Goal: Find contact information: Find contact information

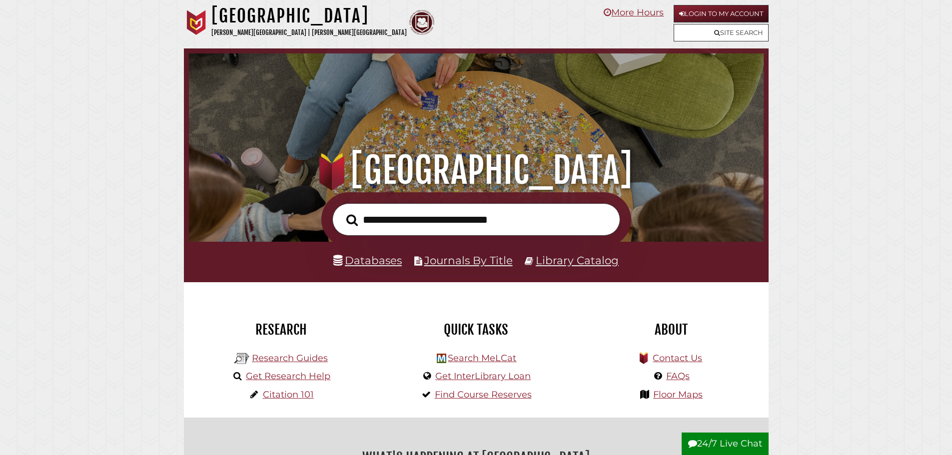
scroll to position [190, 570]
click at [385, 224] on input "text" at bounding box center [476, 219] width 288 height 32
type input "**********"
click at [341, 211] on button "Search" at bounding box center [351, 220] width 21 height 18
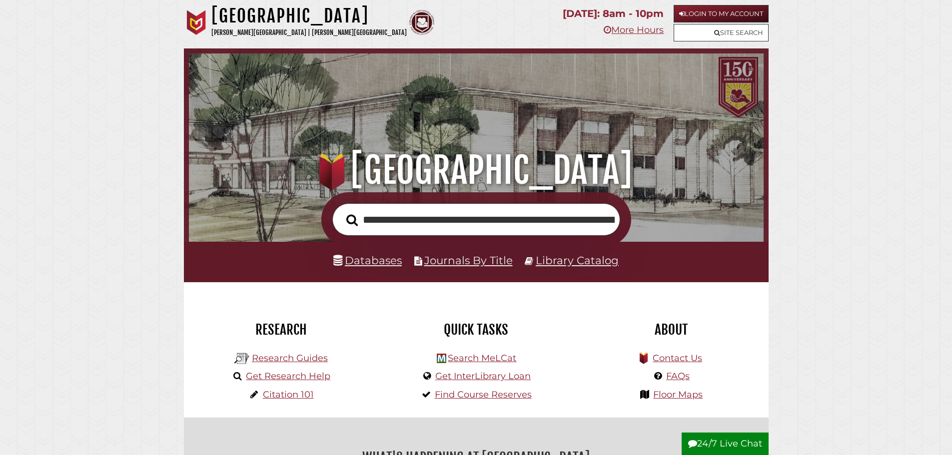
scroll to position [190, 570]
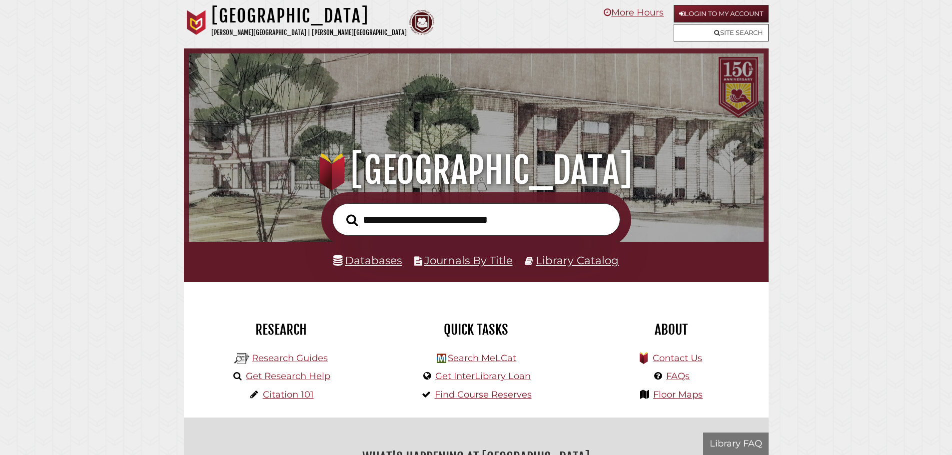
scroll to position [190, 570]
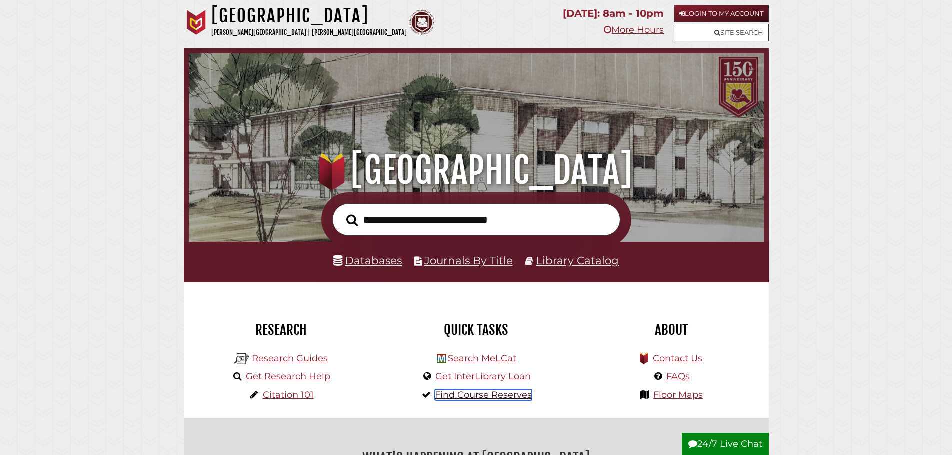
click at [479, 397] on link "Find Course Reserves" at bounding box center [483, 394] width 97 height 11
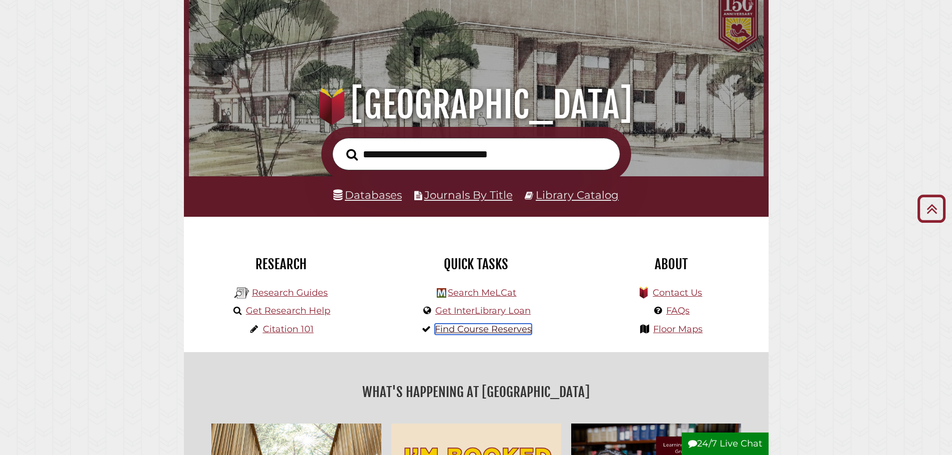
scroll to position [0, 0]
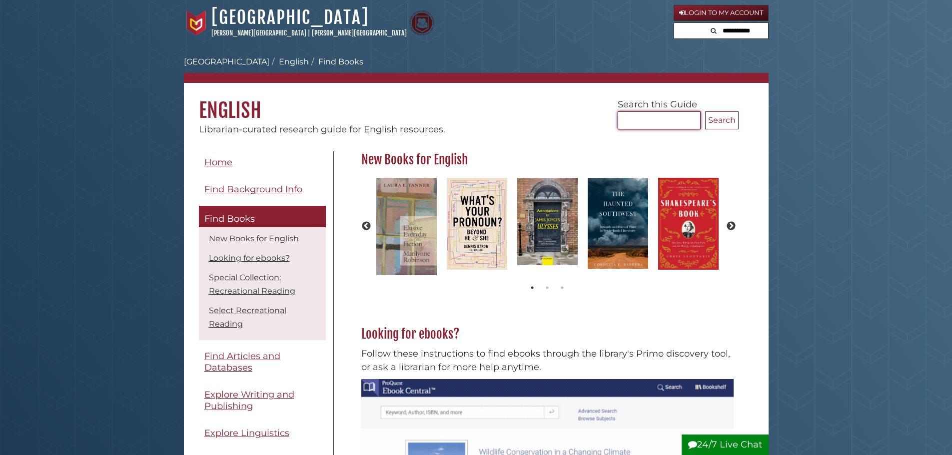
click at [636, 119] on input "Search..." at bounding box center [659, 120] width 83 height 18
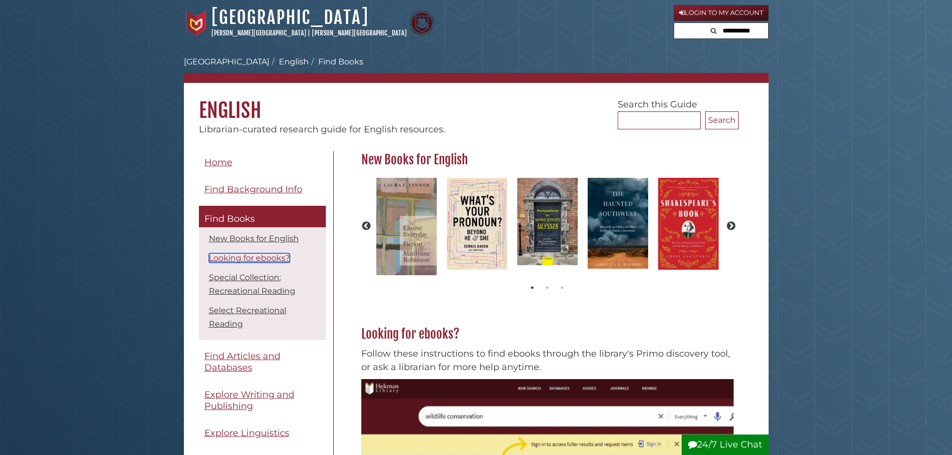
click at [241, 258] on link "Looking for ebooks?" at bounding box center [249, 257] width 81 height 9
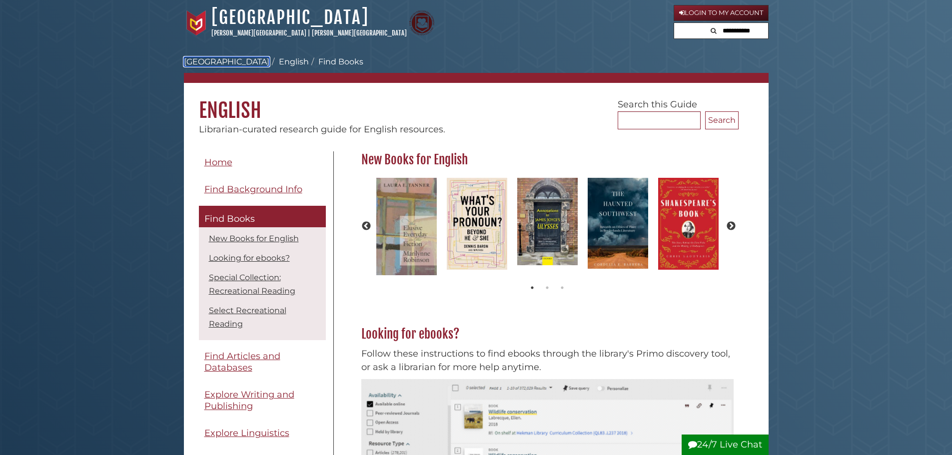
click at [221, 62] on link "[GEOGRAPHIC_DATA]" at bounding box center [226, 61] width 85 height 9
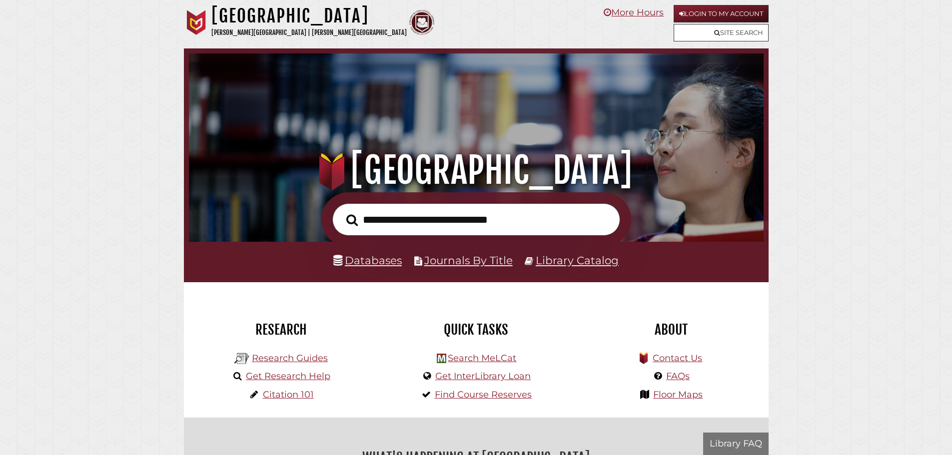
scroll to position [190, 570]
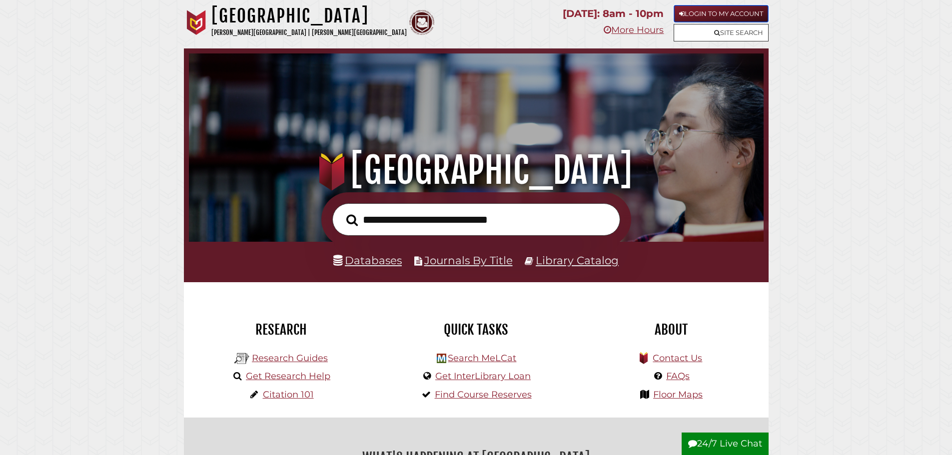
click at [702, 12] on link "Login to My Account" at bounding box center [721, 13] width 95 height 17
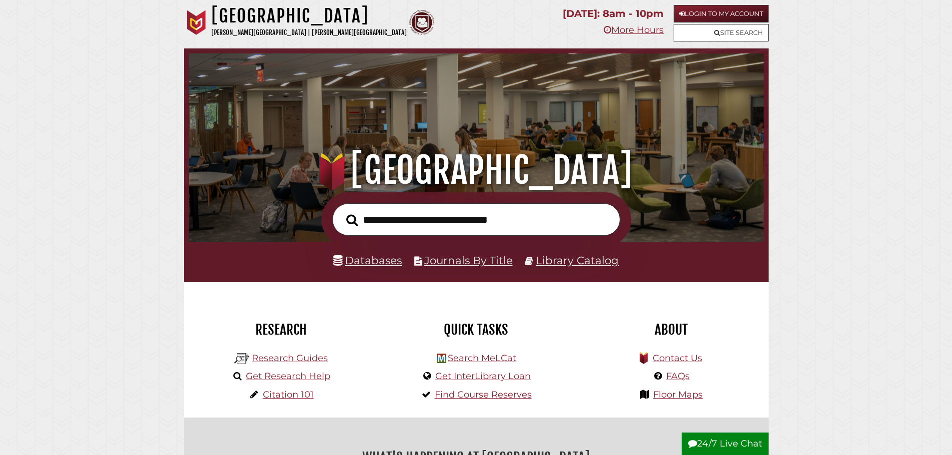
scroll to position [190, 570]
click at [684, 12] on link "Login to My Account" at bounding box center [721, 13] width 95 height 17
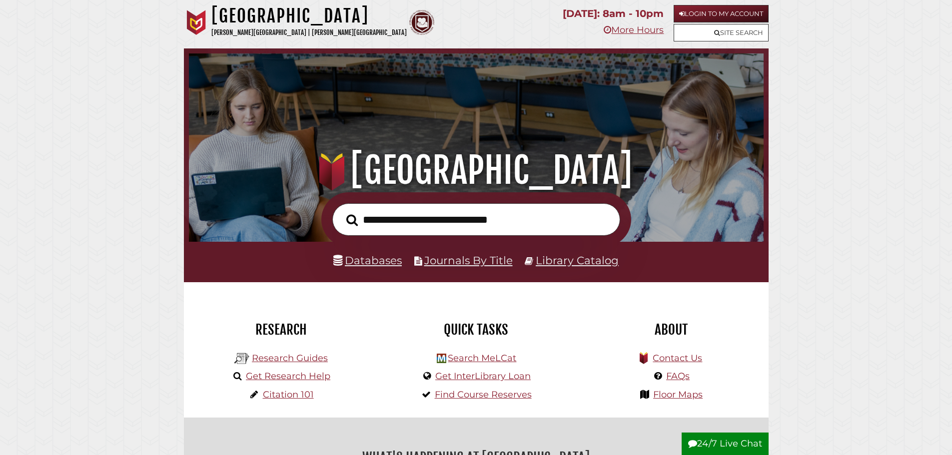
scroll to position [190, 570]
click at [466, 395] on link "Find Course Reserves" at bounding box center [483, 394] width 97 height 11
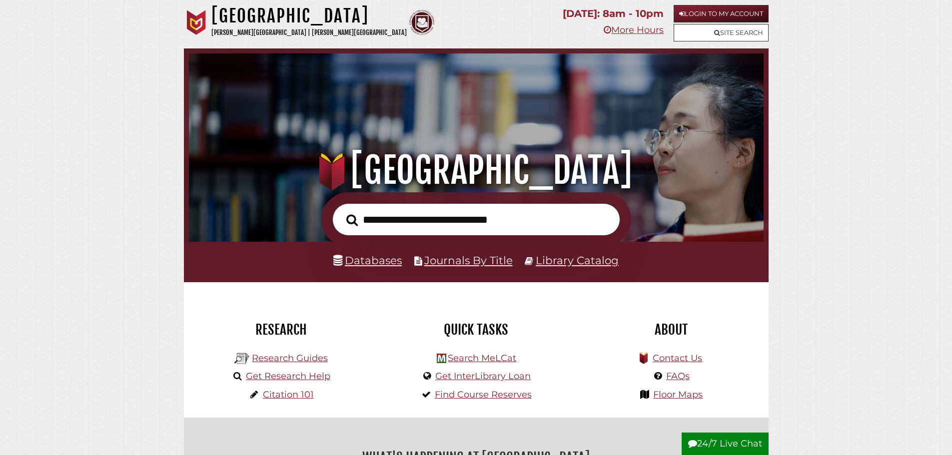
scroll to position [190, 570]
click at [471, 398] on link "Find Course Reserves" at bounding box center [483, 394] width 97 height 11
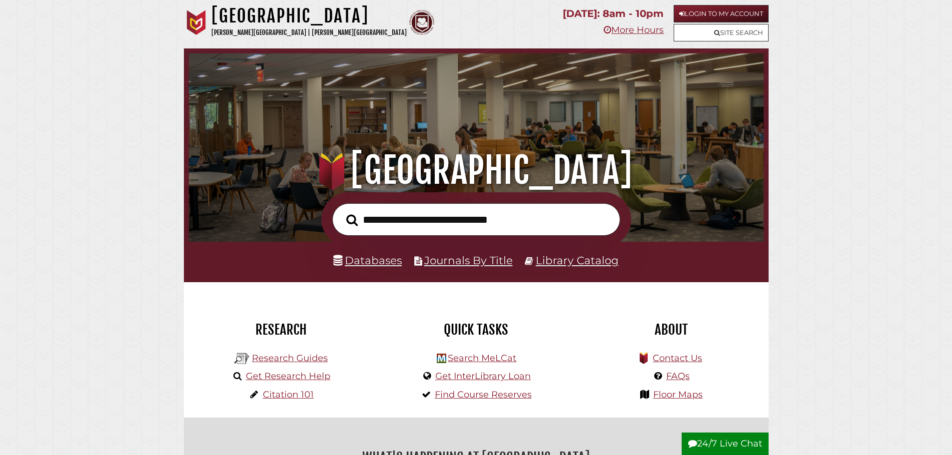
scroll to position [190, 570]
click at [405, 224] on input "text" at bounding box center [476, 219] width 288 height 32
click at [585, 261] on link "Library Catalog" at bounding box center [577, 260] width 83 height 13
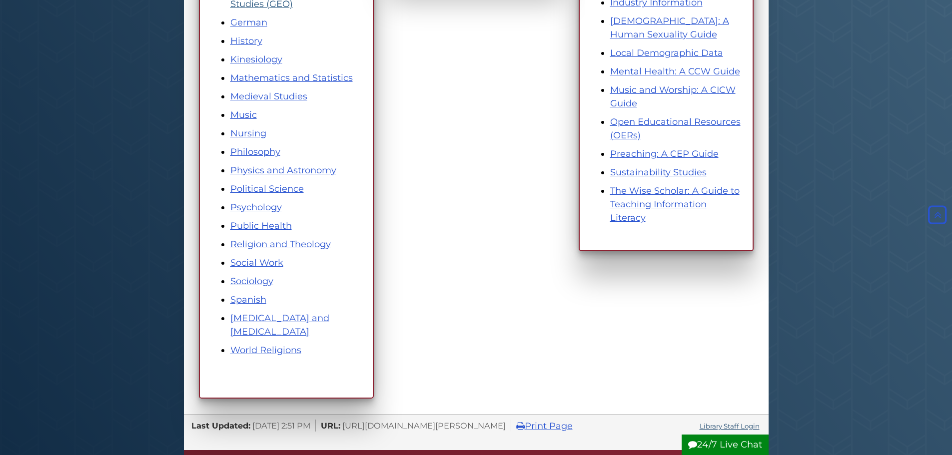
scroll to position [550, 0]
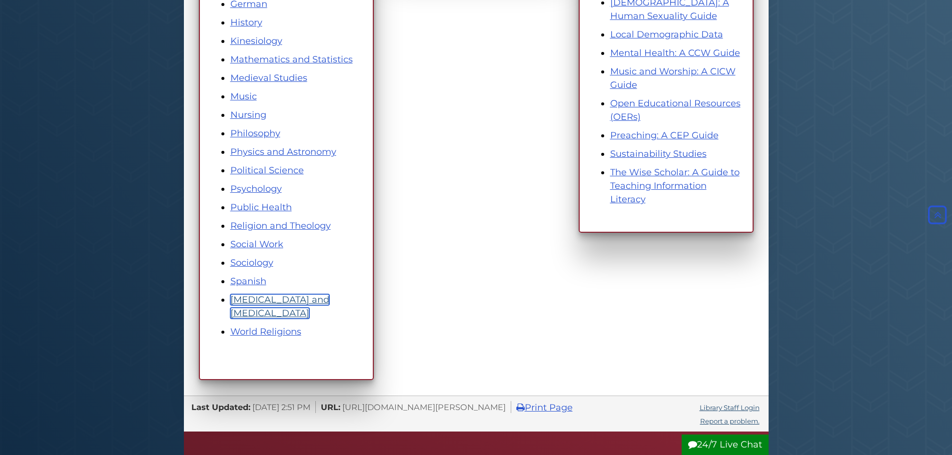
click at [239, 302] on link "[MEDICAL_DATA] and [MEDICAL_DATA]" at bounding box center [279, 306] width 99 height 24
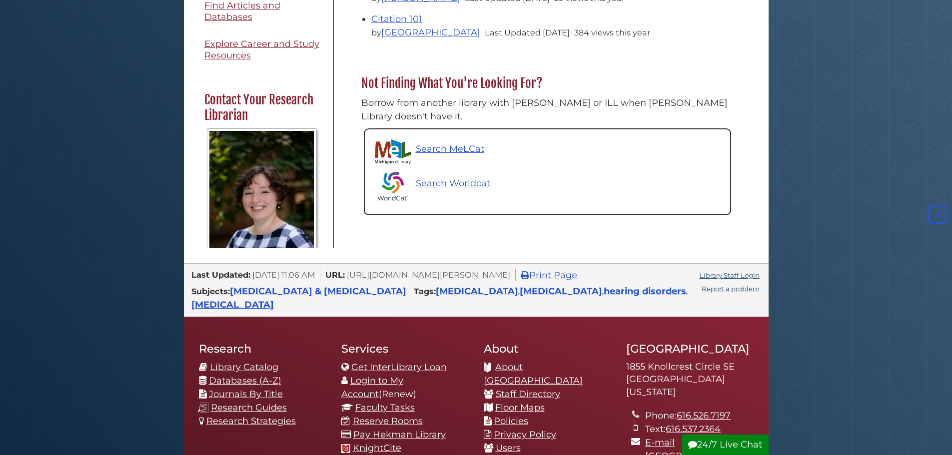
scroll to position [500, 0]
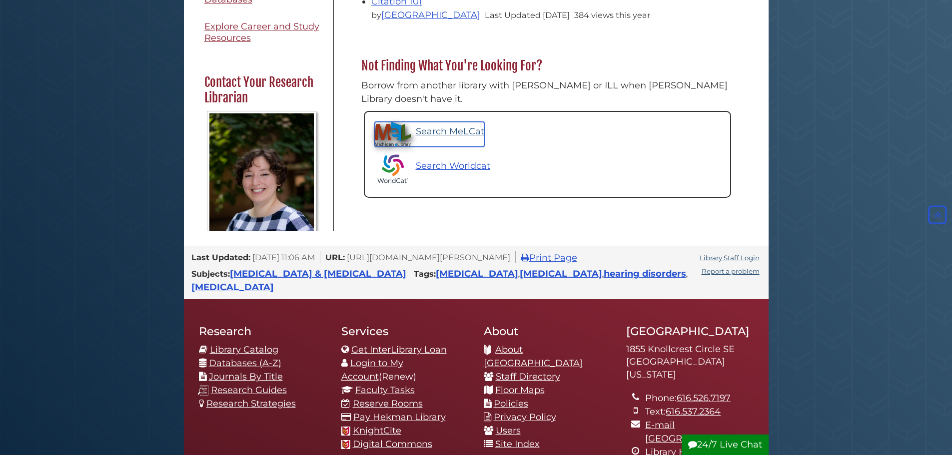
click at [426, 125] on p "Search MeLCat" at bounding box center [450, 131] width 68 height 13
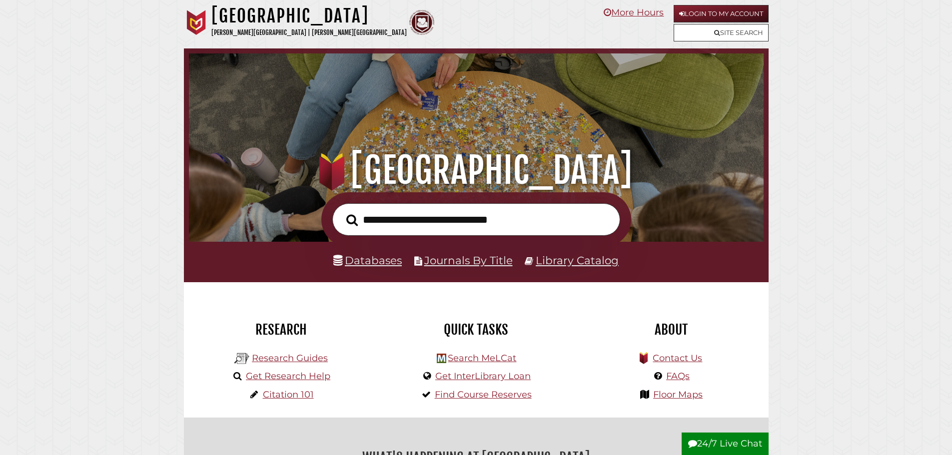
scroll to position [190, 570]
click at [726, 11] on link "Login to My Account" at bounding box center [721, 13] width 95 height 17
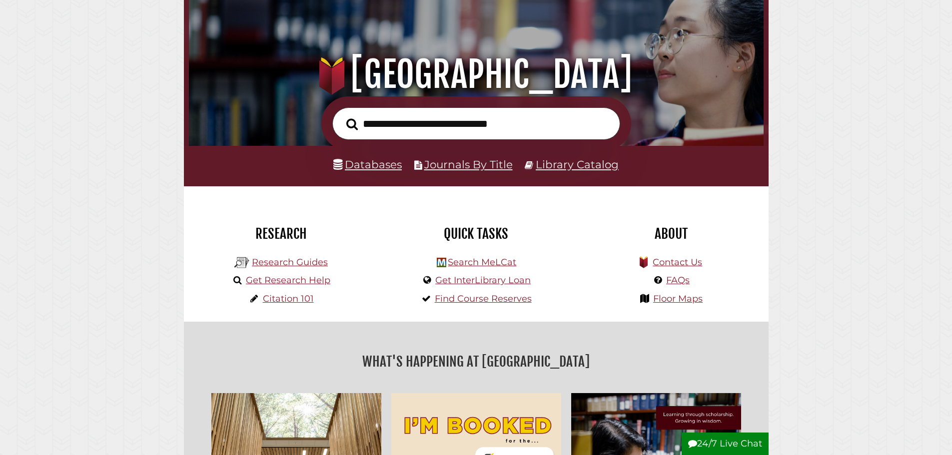
scroll to position [100, 0]
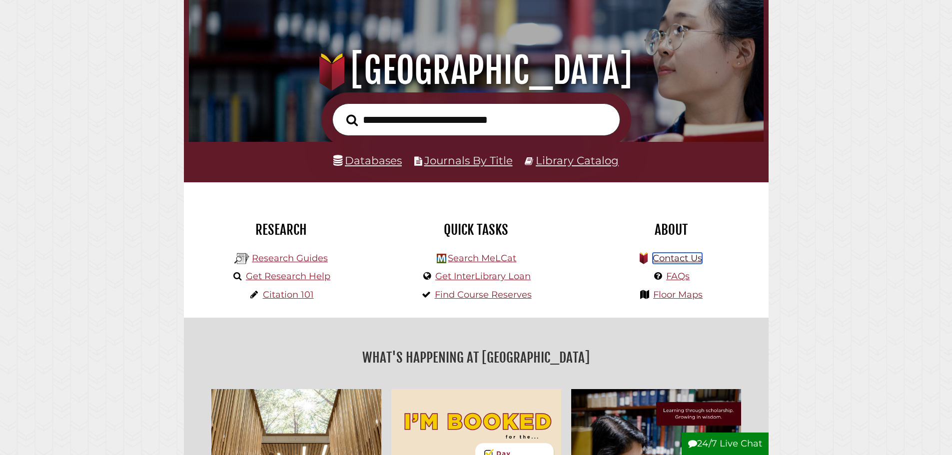
click at [671, 258] on link "Contact Us" at bounding box center [677, 258] width 49 height 11
